Goal: Information Seeking & Learning: Learn about a topic

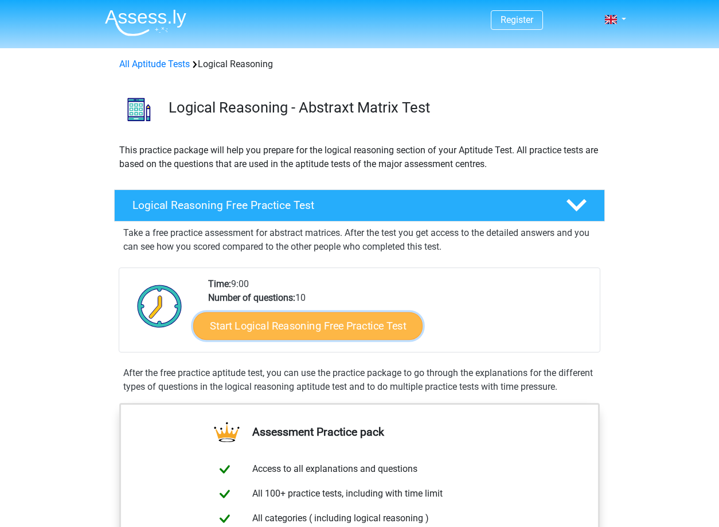
click at [274, 327] on link "Start Logical Reasoning Free Practice Test" at bounding box center [307, 325] width 229 height 28
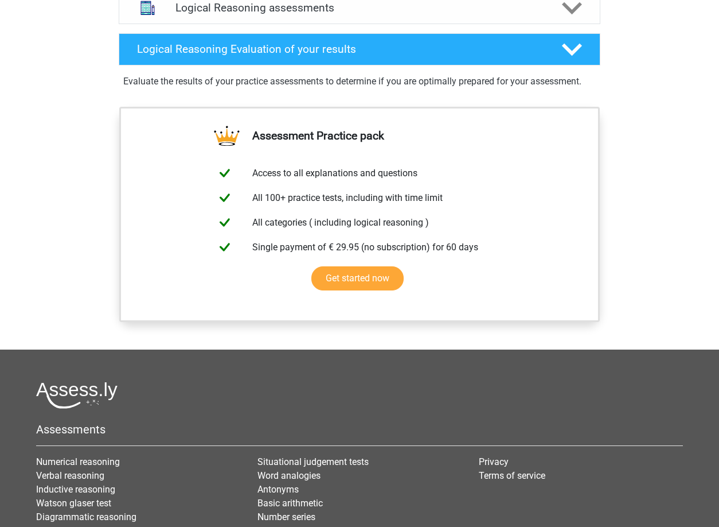
scroll to position [761, 0]
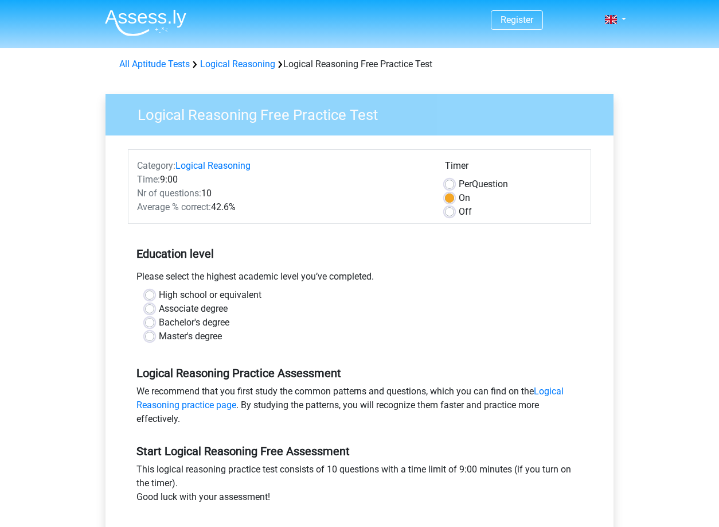
click at [159, 322] on label "Bachelor's degree" at bounding box center [194, 322] width 71 height 14
click at [149, 322] on input "Bachelor's degree" at bounding box center [149, 320] width 9 height 11
radio input "true"
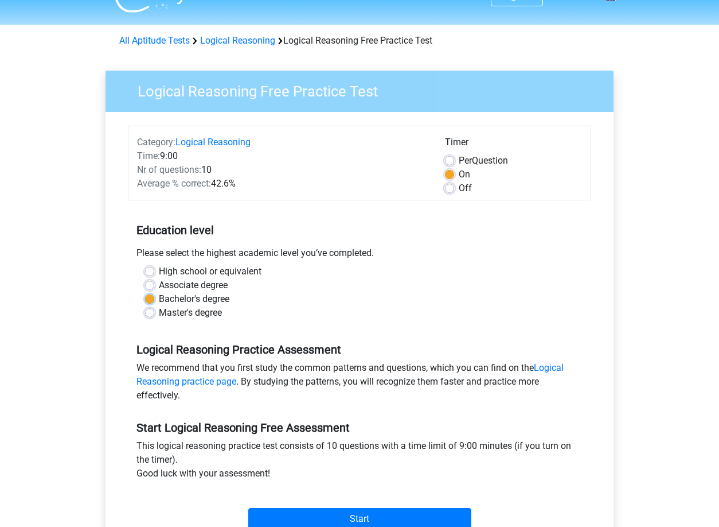
scroll to position [117, 0]
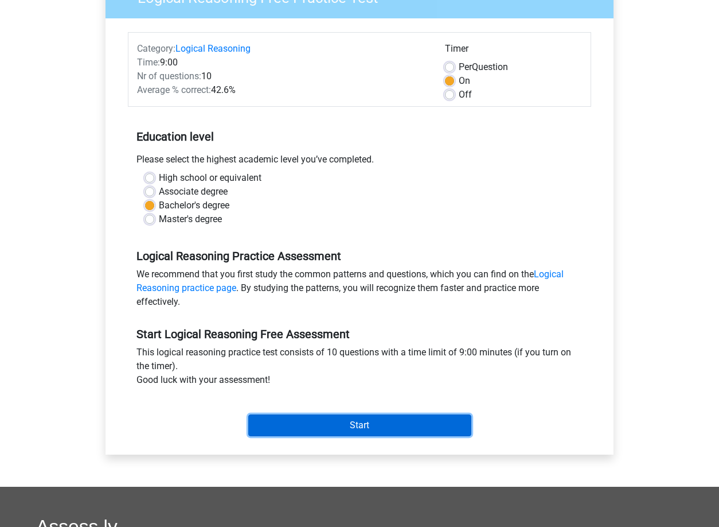
click at [346, 423] on input "Start" at bounding box center [359, 425] width 223 height 22
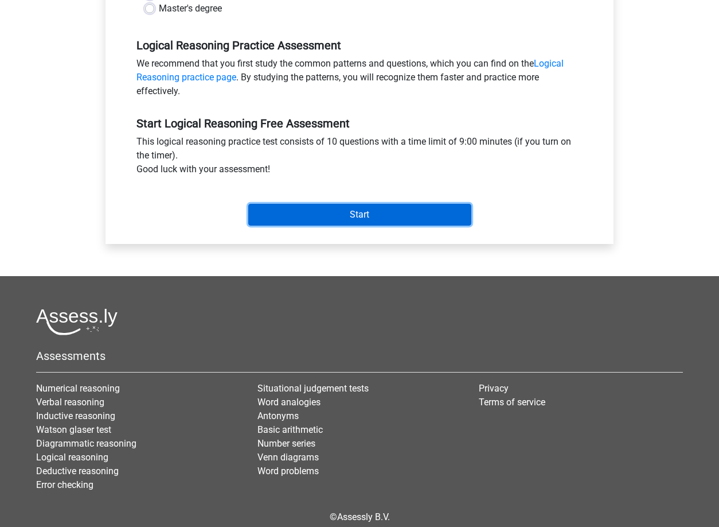
scroll to position [204, 0]
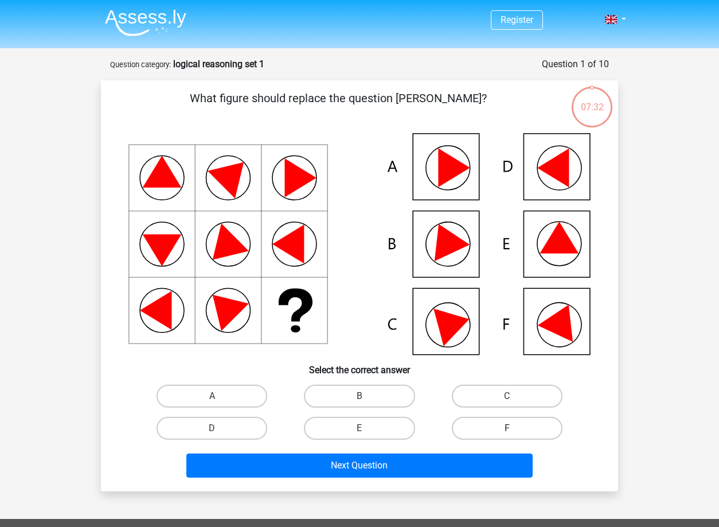
click at [527, 426] on label "F" at bounding box center [507, 427] width 111 height 23
click at [514, 428] on input "F" at bounding box center [510, 431] width 7 height 7
radio input "true"
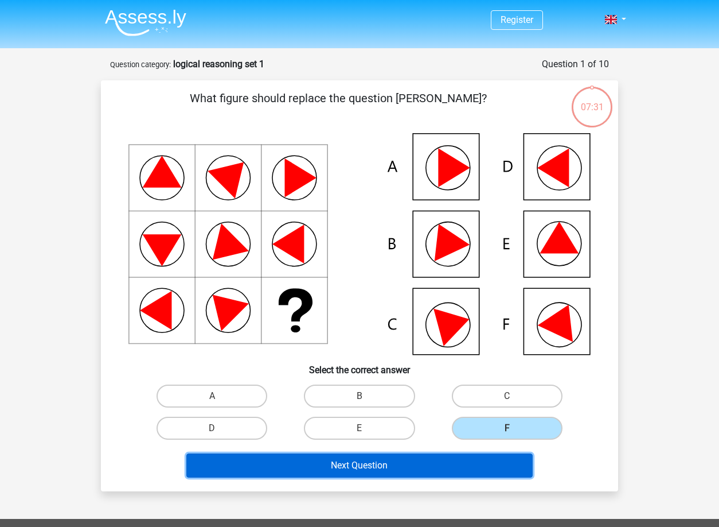
click at [357, 460] on button "Next Question" at bounding box center [359, 465] width 347 height 24
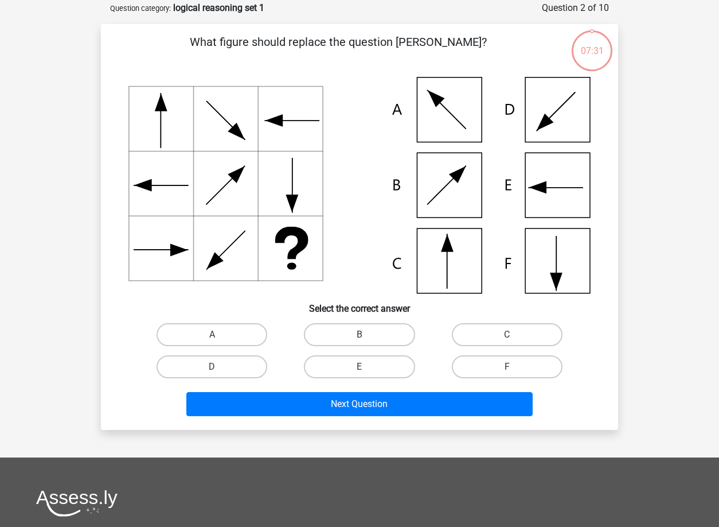
scroll to position [57, 0]
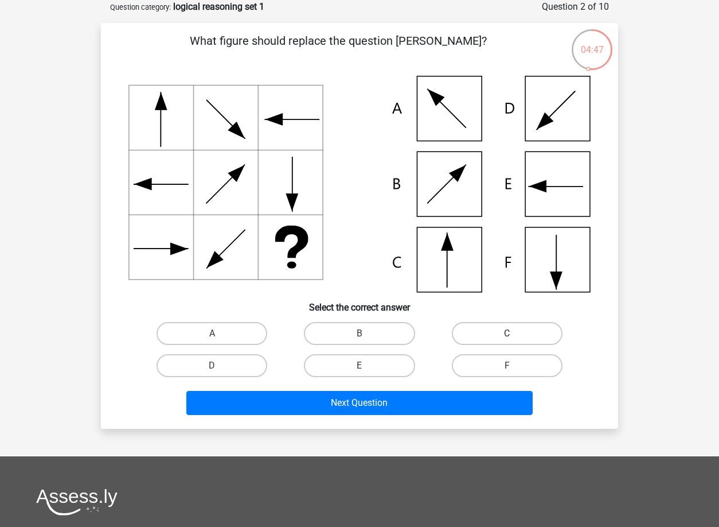
click at [524, 330] on label "C" at bounding box center [507, 333] width 111 height 23
click at [514, 333] on input "C" at bounding box center [510, 336] width 7 height 7
radio input "true"
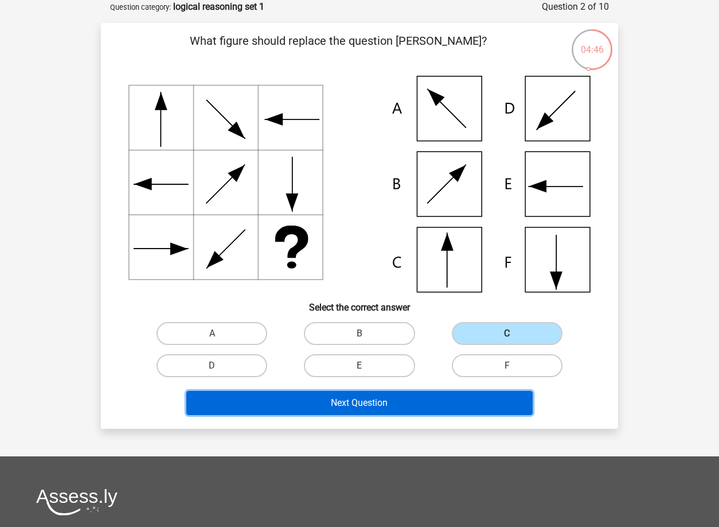
click at [389, 401] on button "Next Question" at bounding box center [359, 403] width 347 height 24
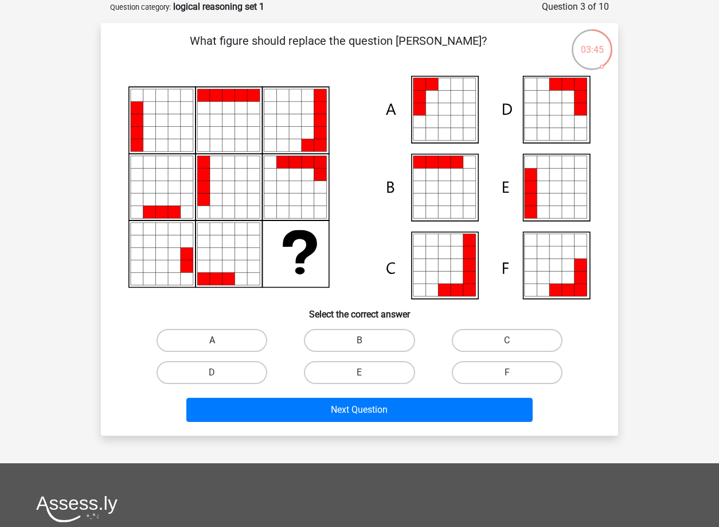
drag, startPoint x: 217, startPoint y: 338, endPoint x: 202, endPoint y: 337, distance: 15.6
click at [217, 338] on label "A" at bounding box center [212, 340] width 111 height 23
click at [217, 340] on input "A" at bounding box center [215, 343] width 7 height 7
radio input "true"
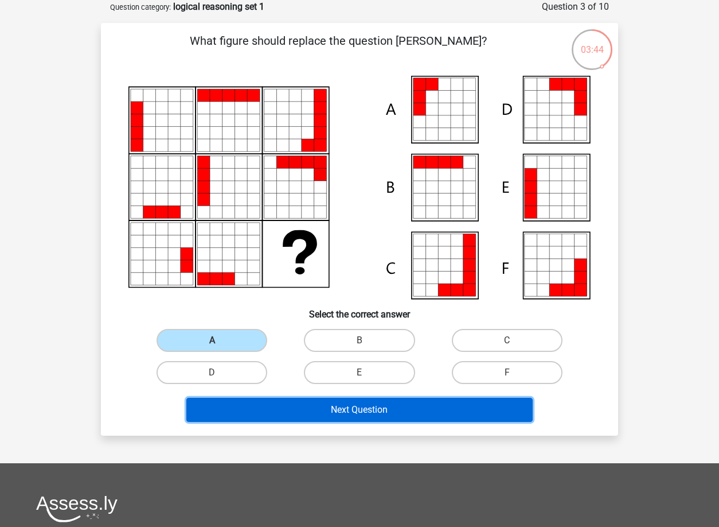
click at [363, 412] on button "Next Question" at bounding box center [359, 409] width 347 height 24
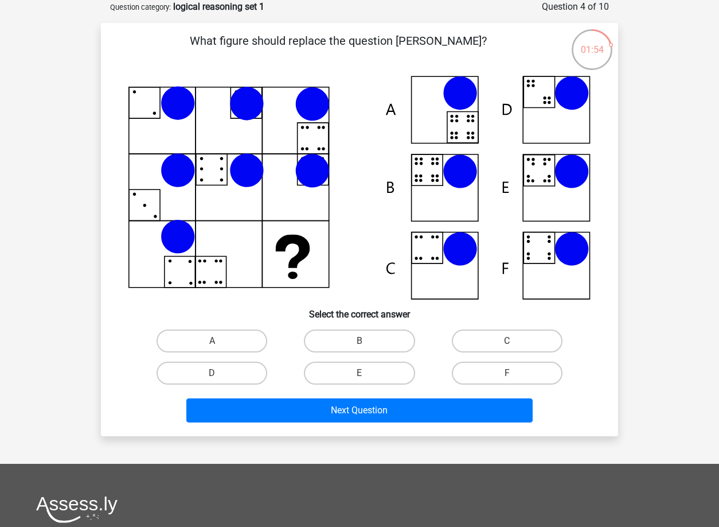
click at [468, 98] on icon at bounding box center [460, 93] width 34 height 34
click at [239, 341] on label "A" at bounding box center [212, 340] width 111 height 23
click at [220, 341] on input "A" at bounding box center [215, 344] width 7 height 7
radio input "true"
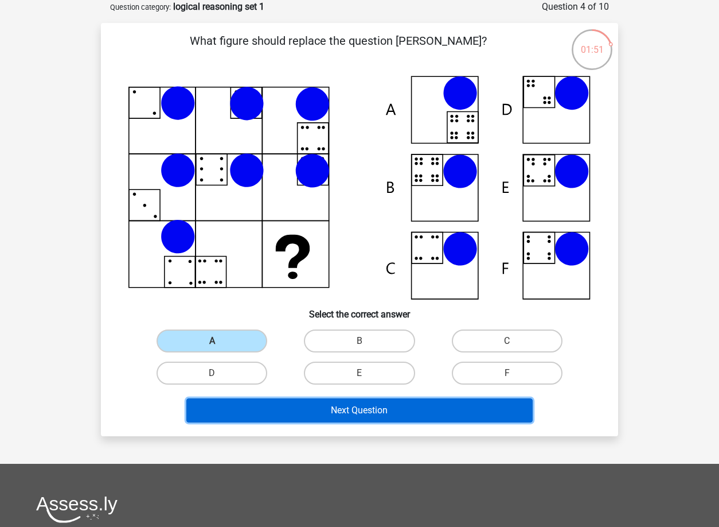
click at [337, 408] on button "Next Question" at bounding box center [359, 410] width 347 height 24
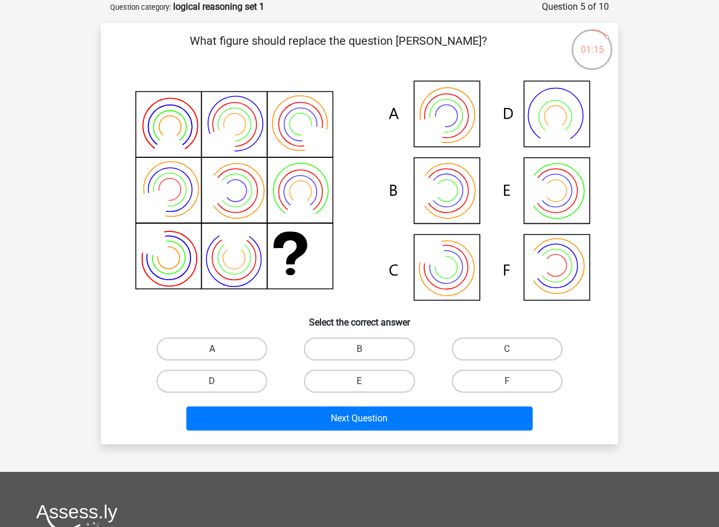
click at [233, 342] on label "A" at bounding box center [212, 348] width 111 height 23
click at [220, 349] on input "A" at bounding box center [215, 352] width 7 height 7
radio input "true"
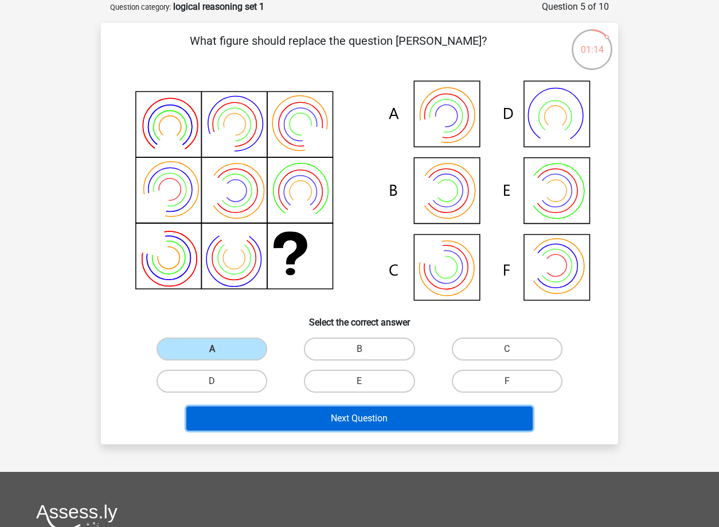
click at [350, 419] on button "Next Question" at bounding box center [359, 418] width 347 height 24
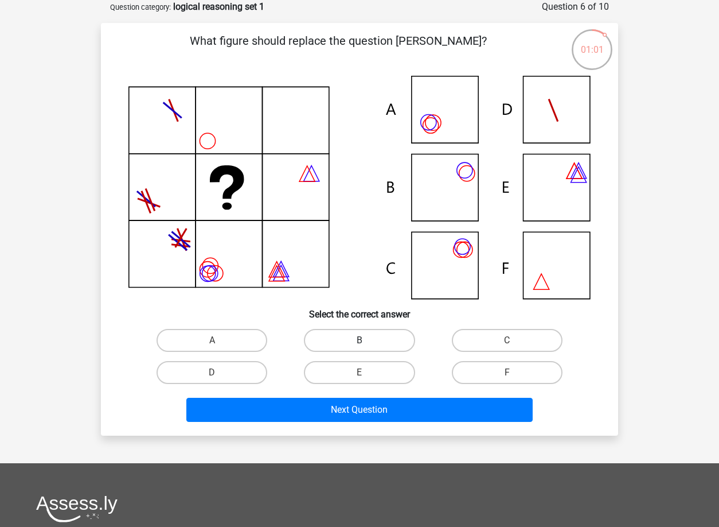
click at [372, 337] on label "B" at bounding box center [359, 340] width 111 height 23
click at [367, 340] on input "B" at bounding box center [363, 343] width 7 height 7
radio input "true"
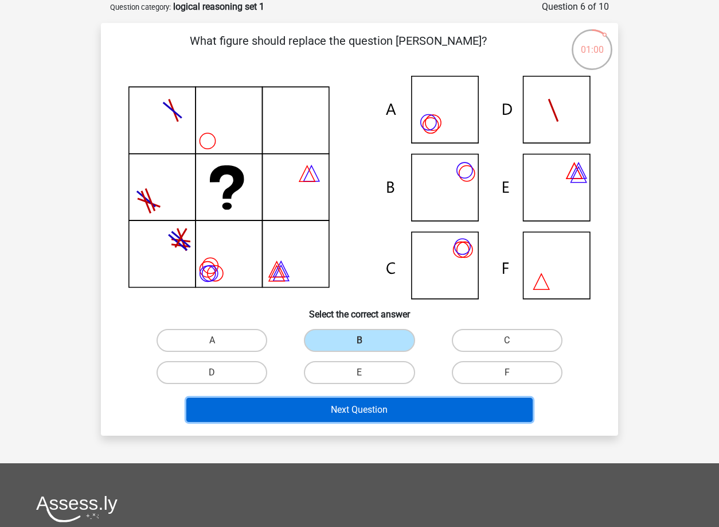
click at [370, 407] on button "Next Question" at bounding box center [359, 409] width 347 height 24
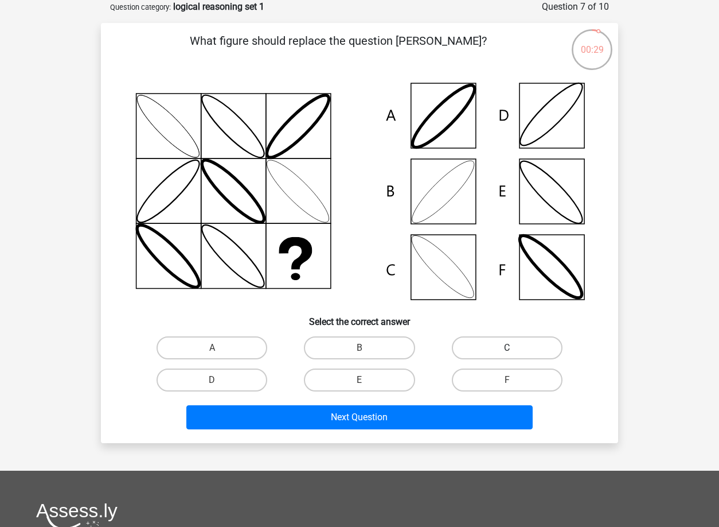
click at [522, 349] on label "C" at bounding box center [507, 347] width 111 height 23
click at [514, 349] on input "C" at bounding box center [510, 351] width 7 height 7
radio input "true"
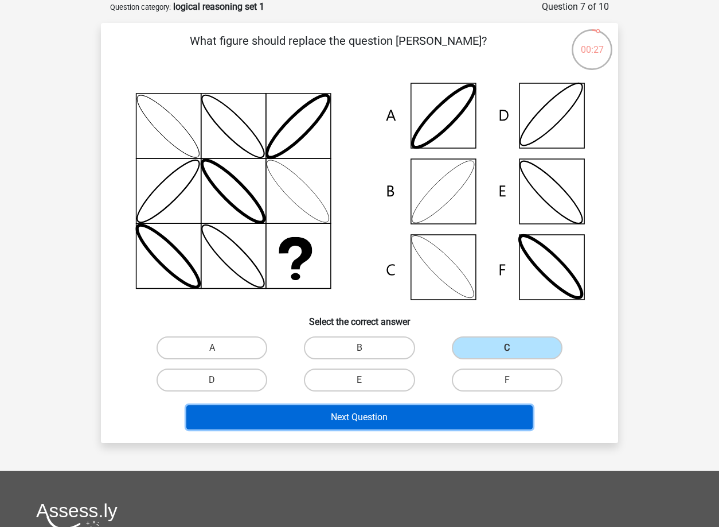
click at [422, 419] on button "Next Question" at bounding box center [359, 417] width 347 height 24
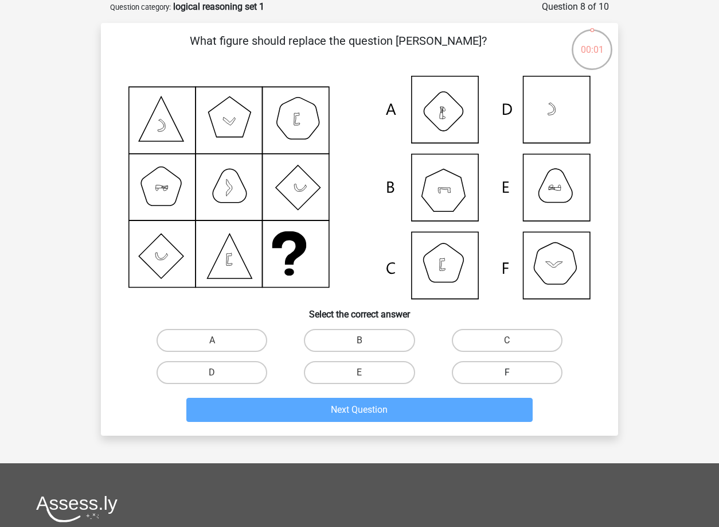
click at [510, 371] on label "F" at bounding box center [507, 372] width 111 height 23
click at [510, 372] on input "F" at bounding box center [510, 375] width 7 height 7
radio input "true"
